Goal: Transaction & Acquisition: Book appointment/travel/reservation

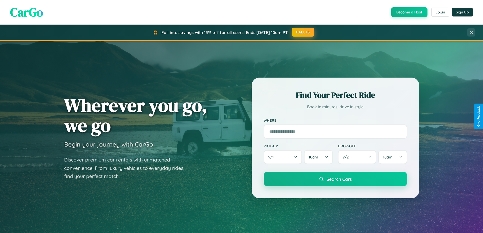
click at [303, 32] on button "FALL15" at bounding box center [303, 32] width 22 height 9
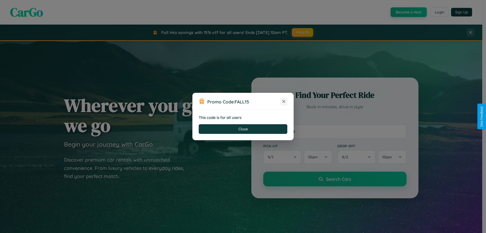
click at [284, 102] on icon at bounding box center [283, 101] width 5 height 5
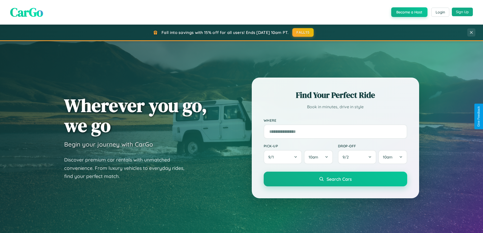
click at [462, 12] on button "Sign Up" at bounding box center [462, 12] width 21 height 9
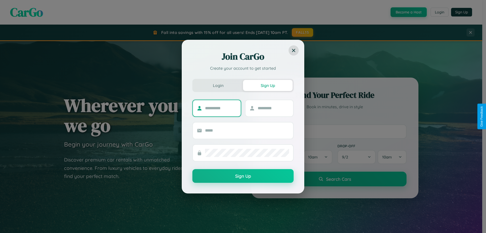
click at [221, 108] on input "text" at bounding box center [221, 108] width 32 height 8
type input "******"
click at [273, 108] on input "text" at bounding box center [274, 108] width 32 height 8
type input "********"
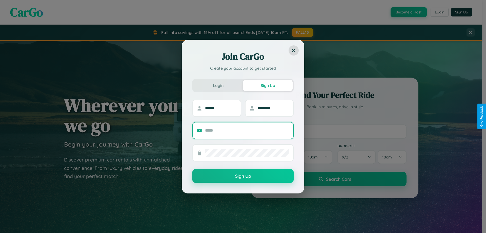
click at [247, 130] on input "text" at bounding box center [247, 130] width 84 height 8
type input "**********"
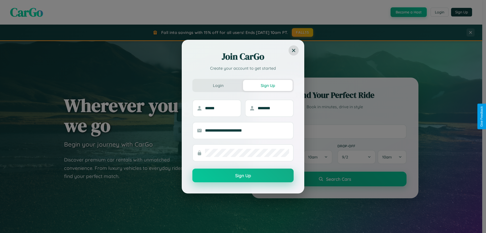
click at [243, 176] on button "Sign Up" at bounding box center [243, 175] width 101 height 14
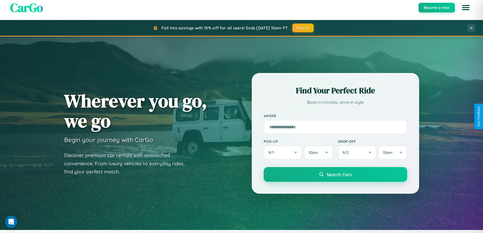
scroll to position [349, 0]
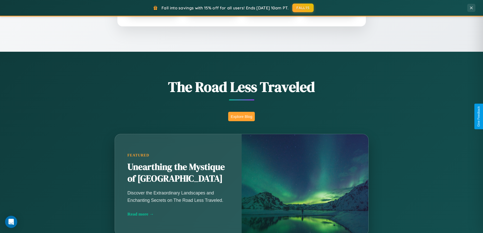
click at [241, 116] on button "Explore Blog" at bounding box center [241, 116] width 27 height 9
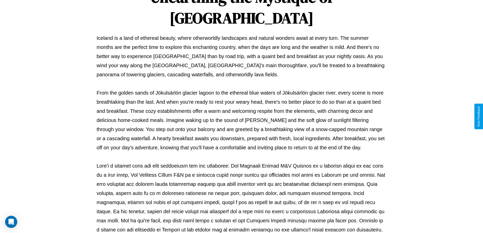
scroll to position [164, 0]
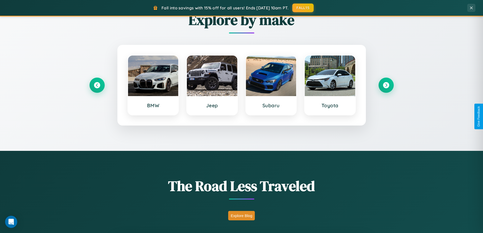
scroll to position [218, 0]
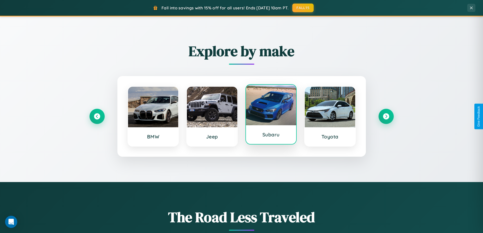
click at [271, 114] on div at bounding box center [271, 105] width 50 height 41
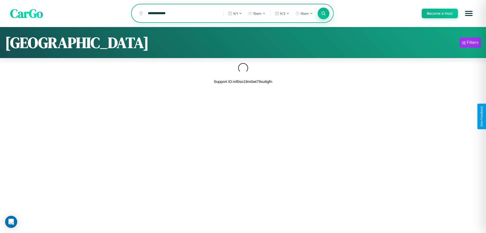
click at [324, 14] on icon at bounding box center [323, 13] width 5 height 5
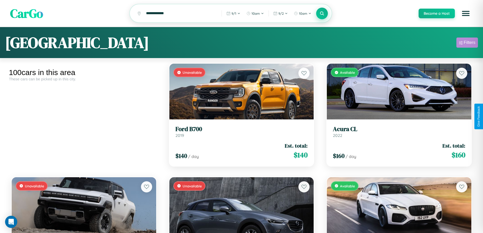
click at [467, 43] on div "Filters" at bounding box center [469, 42] width 12 height 5
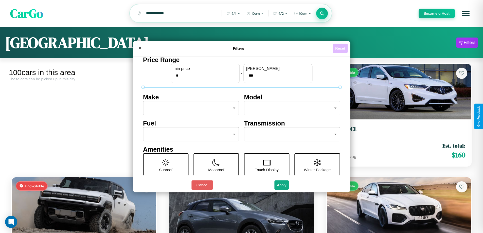
click at [341, 48] on button "Reset" at bounding box center [339, 48] width 15 height 9
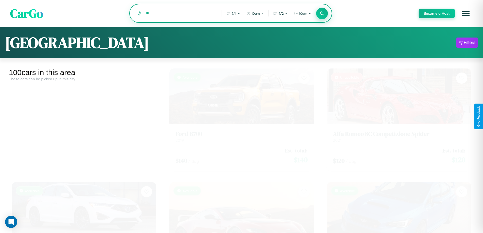
type input "*"
type input "**********"
click at [322, 14] on icon at bounding box center [322, 13] width 5 height 5
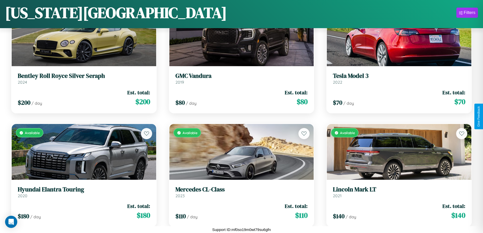
scroll to position [2681, 0]
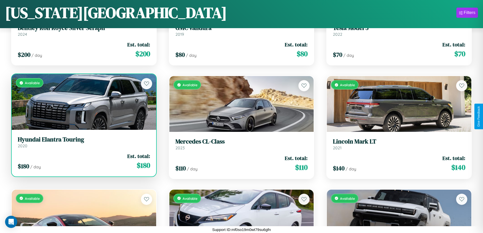
click at [83, 144] on link "Hyundai Elantra Touring 2020" at bounding box center [84, 142] width 132 height 12
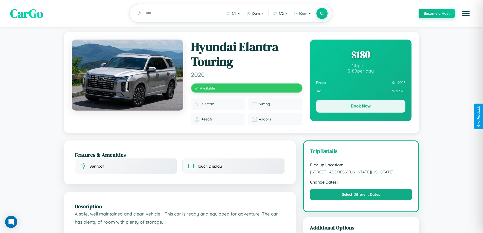
click at [360, 107] on button "Book Now" at bounding box center [360, 106] width 89 height 13
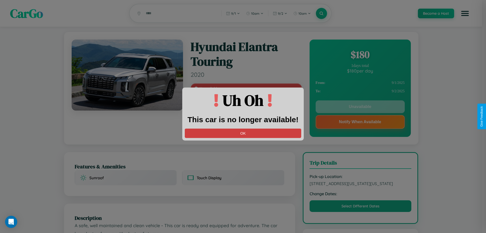
click at [243, 133] on button "OK" at bounding box center [243, 132] width 117 height 9
